Goal: Task Accomplishment & Management: Complete application form

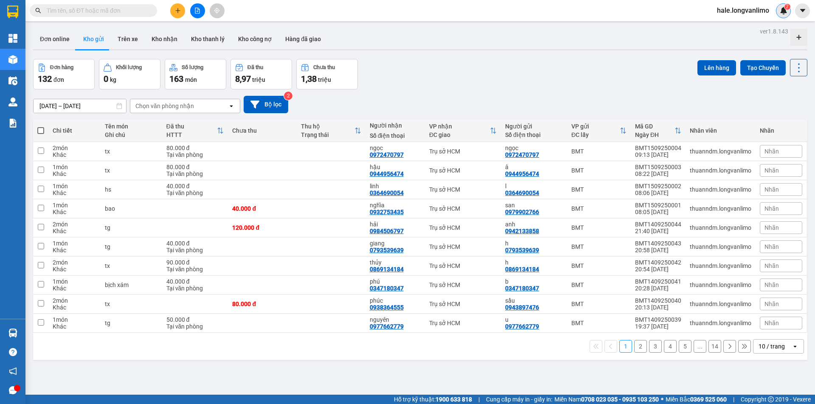
click at [781, 11] on img at bounding box center [784, 11] width 8 height 8
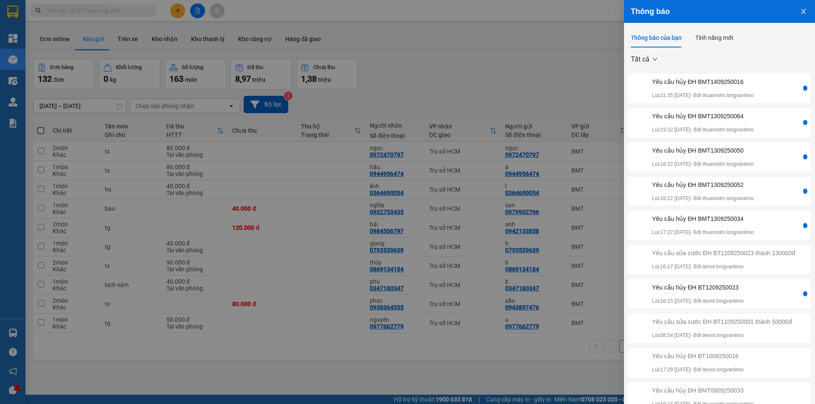
click at [761, 298] on div "Yêu cầu hủy ĐH BT1209250023 Lúc 16:15 [DATE] - Bởi tiennt.longvanlimo" at bounding box center [715, 294] width 171 height 22
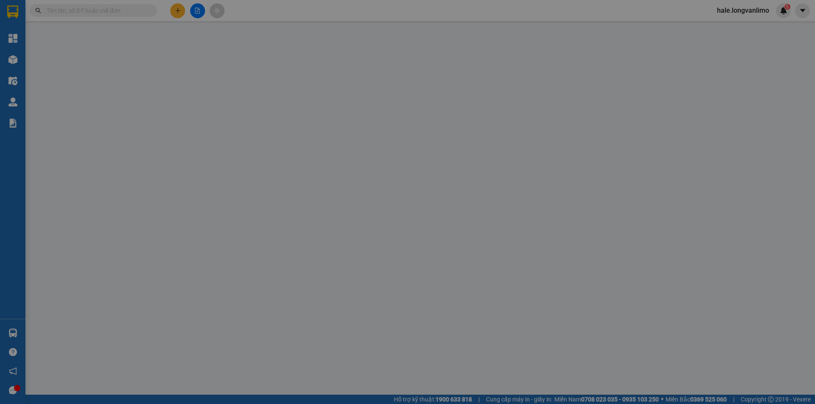
type input "0984751341"
type input "K"
type input "0932427721"
type input "Kha"
type input "130.000"
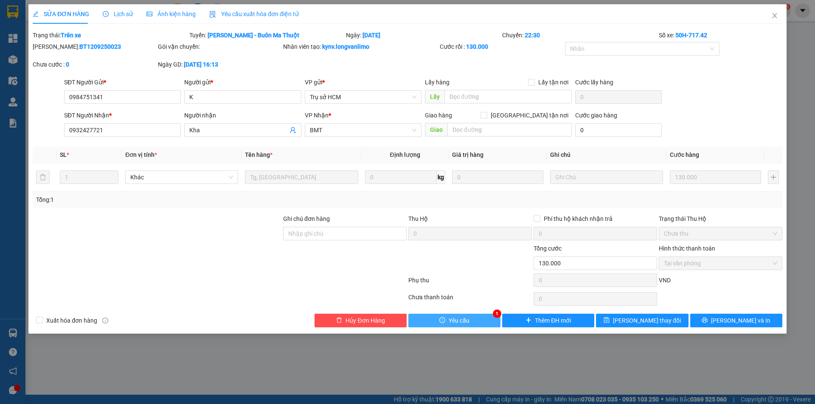
click at [464, 326] on button "Yêu cầu" at bounding box center [454, 321] width 92 height 14
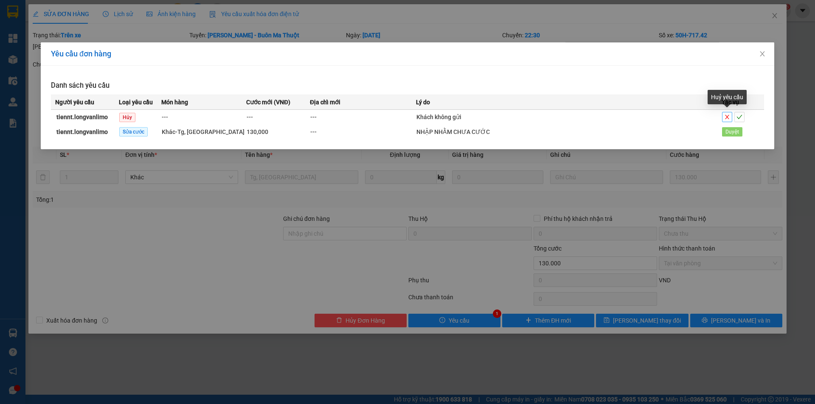
click at [725, 115] on icon "close" at bounding box center [727, 117] width 6 height 6
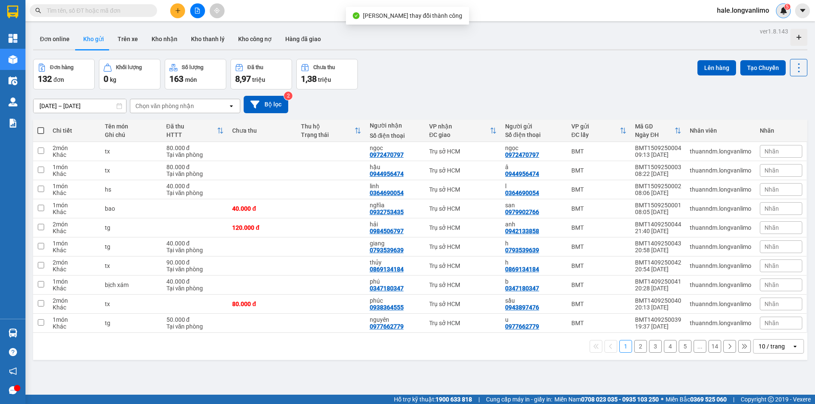
click at [787, 13] on img at bounding box center [784, 11] width 8 height 8
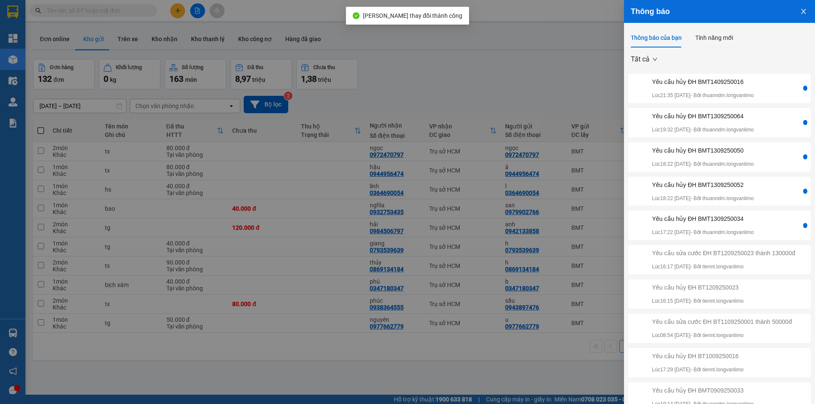
click at [726, 221] on div "Yêu cầu hủy ĐH BMT1309250034" at bounding box center [703, 218] width 102 height 9
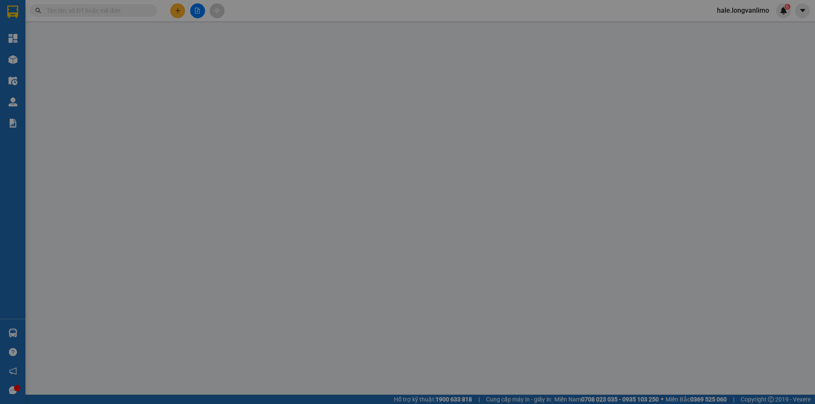
type input "0942815577"
type input "b"
type input "0942815577"
type input "toàn"
type input "50.000"
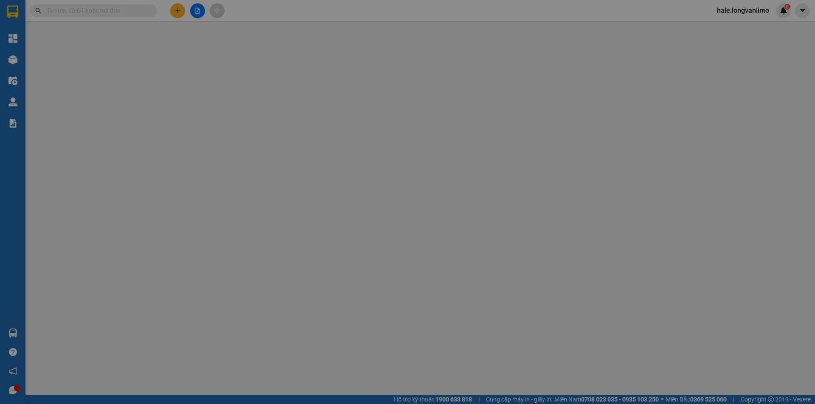
type input "0"
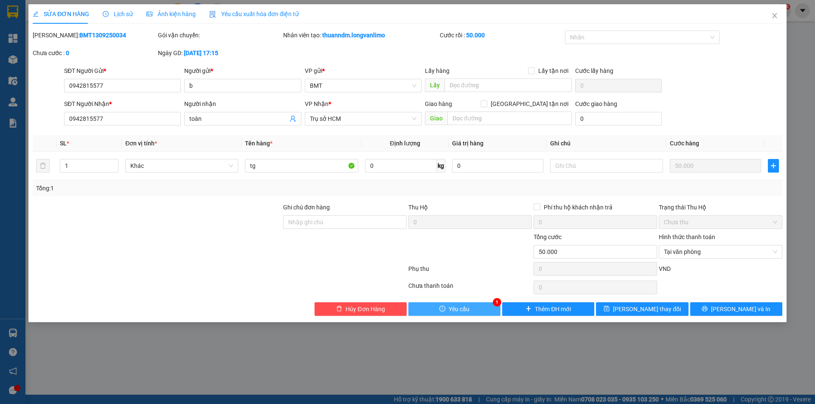
click at [456, 306] on span "Yêu cầu" at bounding box center [459, 309] width 21 height 9
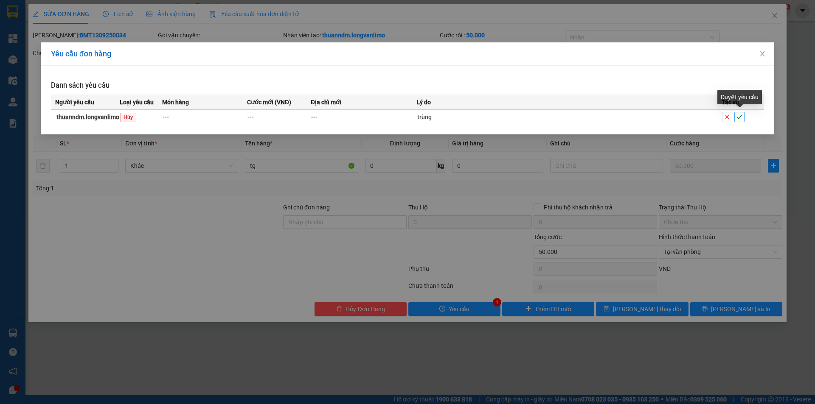
click at [738, 119] on icon "check" at bounding box center [739, 117] width 6 height 6
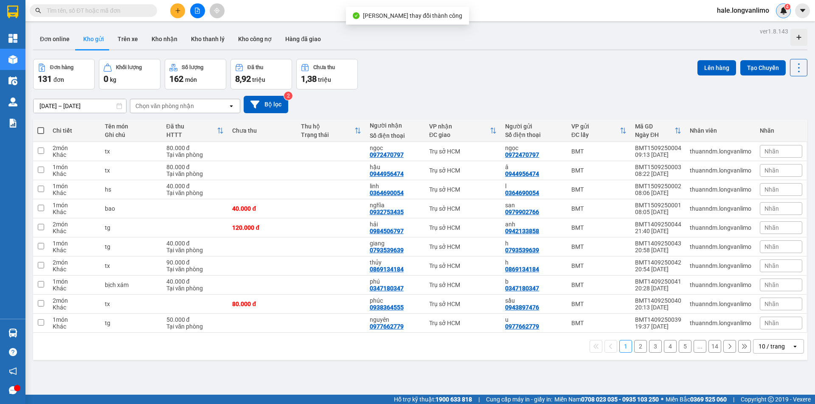
click at [788, 14] on div "4" at bounding box center [783, 10] width 15 height 15
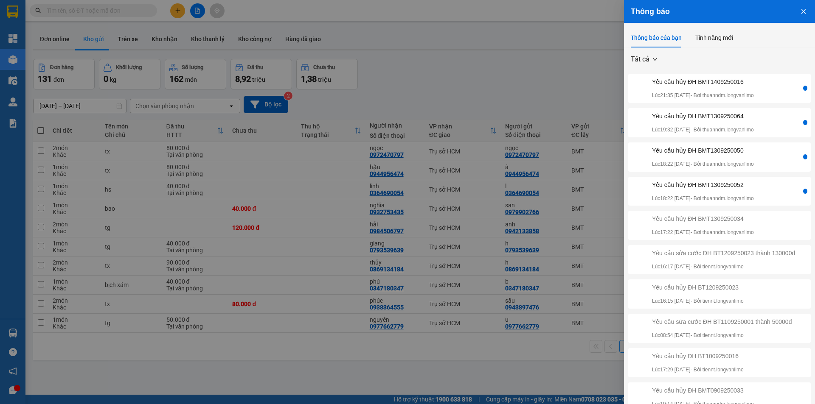
click at [678, 196] on p "Lúc 18:22 [DATE] - Bởi thuanndm.longvanlimo" at bounding box center [703, 199] width 102 height 8
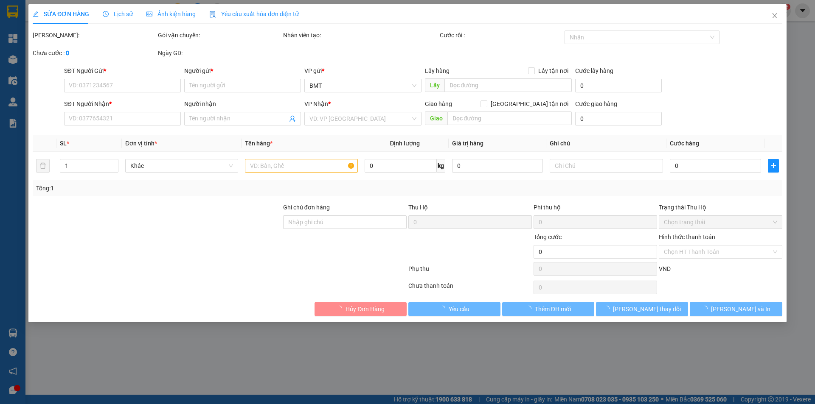
type input "0847777087"
type input "i"
type input "0847777087"
type input "long"
type input "50.000"
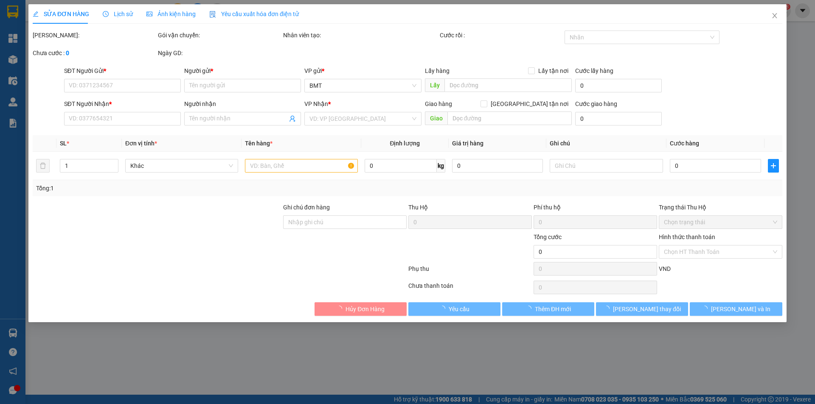
type input "0"
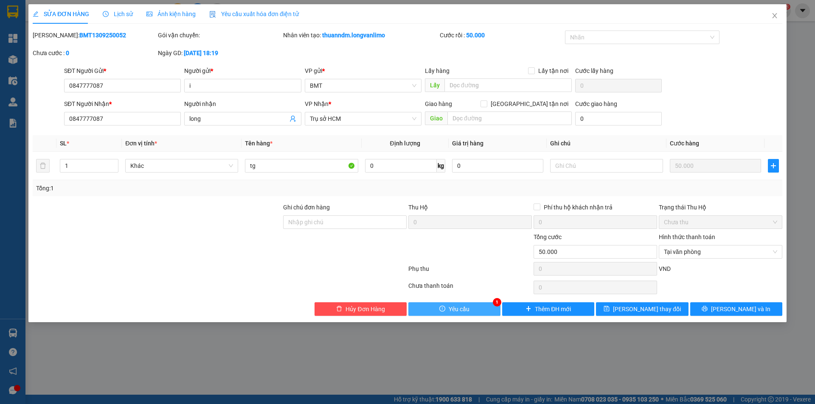
click at [447, 310] on button "Yêu cầu" at bounding box center [454, 310] width 92 height 14
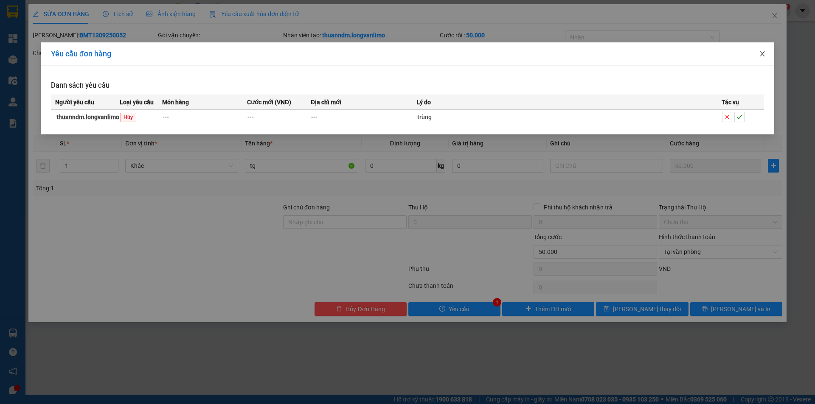
click at [765, 53] on icon "close" at bounding box center [762, 54] width 7 height 7
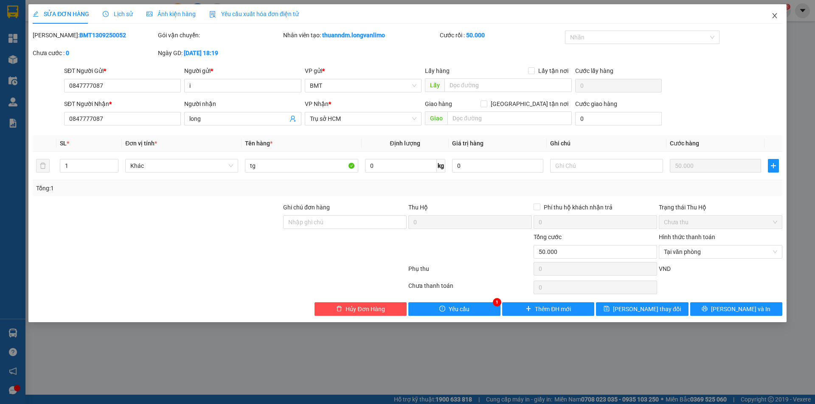
click at [778, 11] on span "Close" at bounding box center [775, 16] width 24 height 24
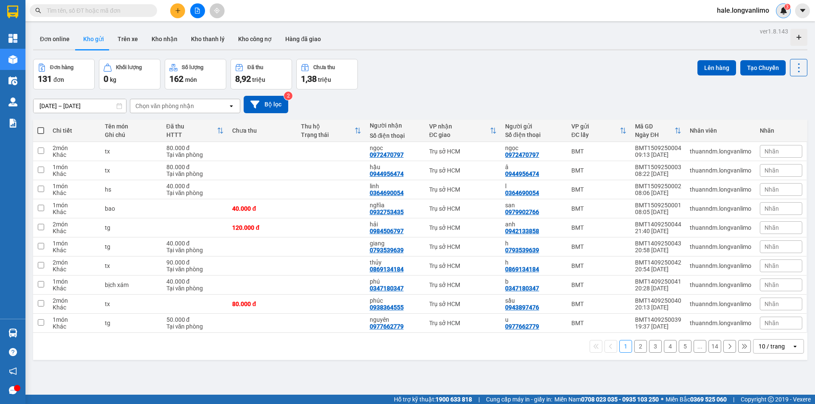
click at [787, 9] on span "3" at bounding box center [787, 7] width 3 height 6
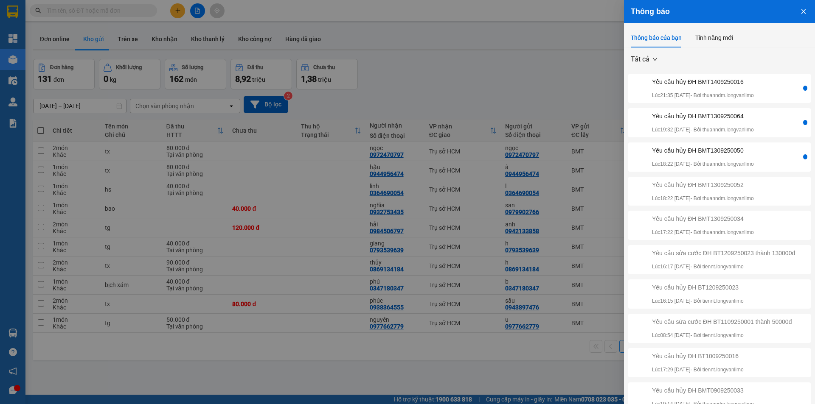
click at [746, 126] on p "Lúc 19:32 [DATE] - Bởi thuanndm.longvanlimo" at bounding box center [703, 130] width 102 height 8
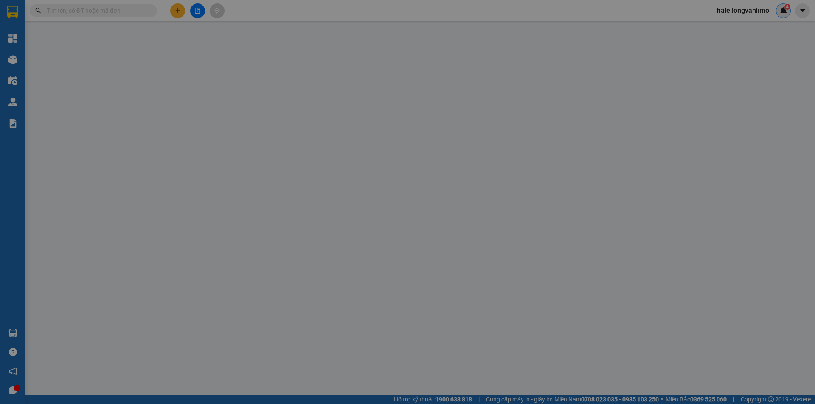
type input "0934824595"
type input "k"
type input "0832725727"
type input "Tgungj"
type input "400.000"
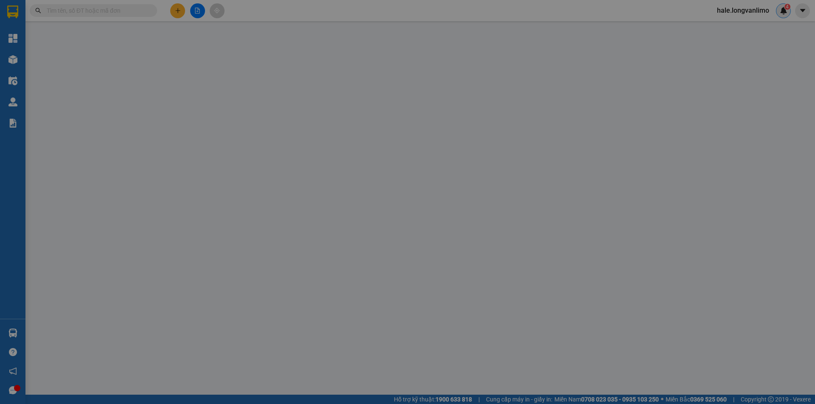
type input "0"
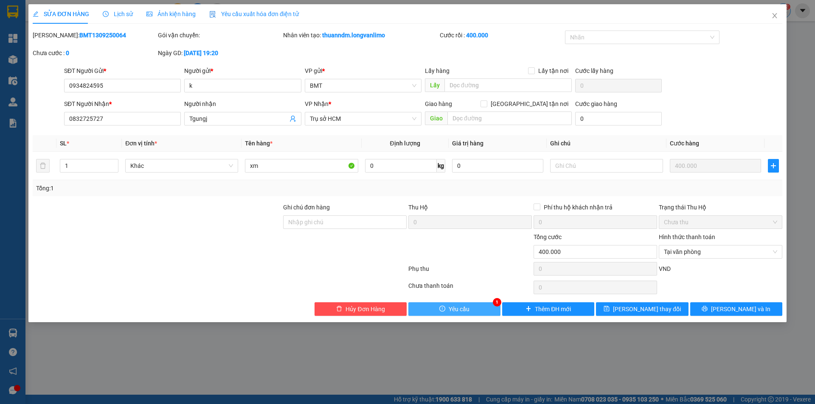
click at [447, 308] on button "Yêu cầu" at bounding box center [454, 310] width 92 height 14
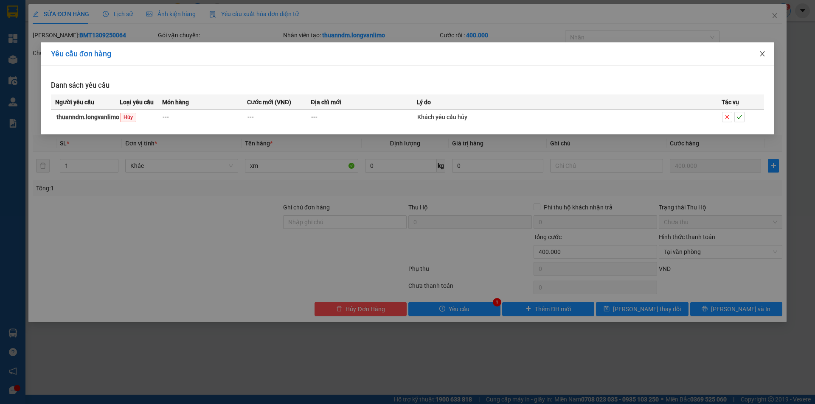
click at [766, 52] on span "Close" at bounding box center [762, 54] width 24 height 24
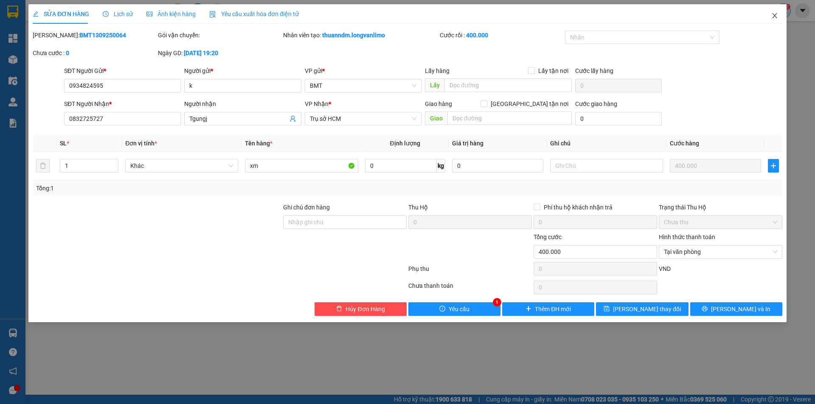
click at [770, 16] on span "Close" at bounding box center [775, 16] width 24 height 24
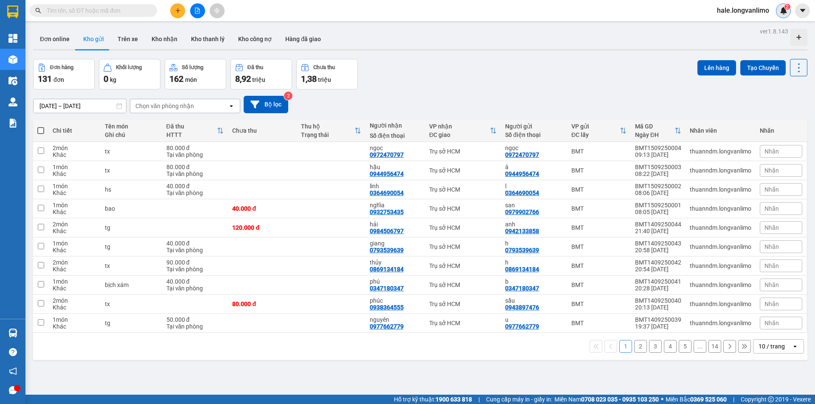
click at [308, 370] on div "ver 1.8.143 Đơn online Kho gửi Trên xe Kho nhận Kho thanh lý Kho công nợ Hàng đ…" at bounding box center [420, 227] width 781 height 404
